Goal: Information Seeking & Learning: Find contact information

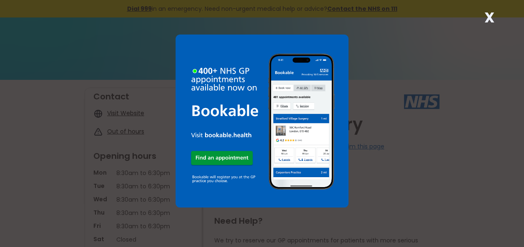
click at [491, 16] on strong "X" at bounding box center [489, 17] width 10 height 20
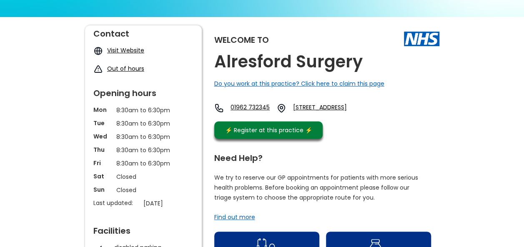
scroll to position [42, 0]
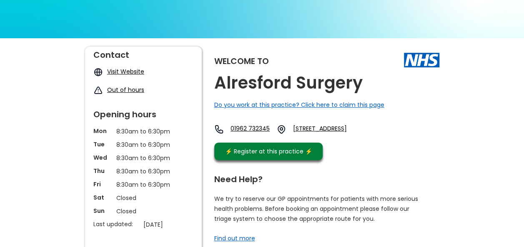
click at [244, 125] on link "01962 732345" at bounding box center [249, 130] width 39 height 10
drag, startPoint x: 237, startPoint y: 121, endPoint x: 240, endPoint y: 133, distance: 12.9
click at [240, 133] on div "Welcome to Alresford Surgery Do you work at this practice? Click here to claim …" at bounding box center [326, 106] width 225 height 118
drag, startPoint x: 240, startPoint y: 133, endPoint x: 238, endPoint y: 122, distance: 11.8
click at [238, 122] on div "Welcome to Alresford Surgery Do you work at this practice? Click here to claim …" at bounding box center [326, 106] width 225 height 118
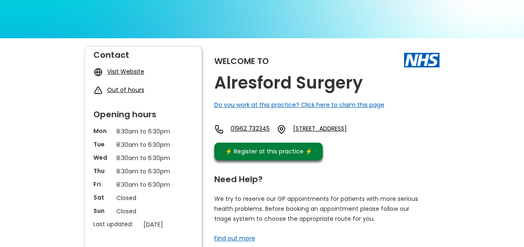
click at [254, 110] on div "Welcome to Alresford Surgery Do you work at this practice? Click here to claim …" at bounding box center [326, 106] width 225 height 118
click at [232, 125] on div "01962 732345 [STREET_ADDRESS]" at bounding box center [292, 130] width 157 height 10
drag, startPoint x: 235, startPoint y: 123, endPoint x: 274, endPoint y: 128, distance: 39.0
click at [274, 128] on div "Welcome to Alresford Surgery Do you work at this practice? Click here to claim …" at bounding box center [326, 106] width 225 height 118
drag, startPoint x: 274, startPoint y: 128, endPoint x: 267, endPoint y: 127, distance: 6.4
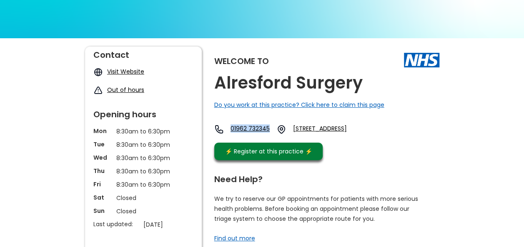
copy link "01962 732345"
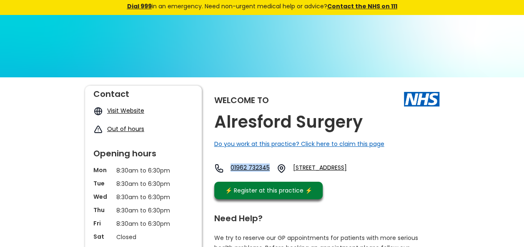
scroll to position [0, 0]
